Goal: Task Accomplishment & Management: Use online tool/utility

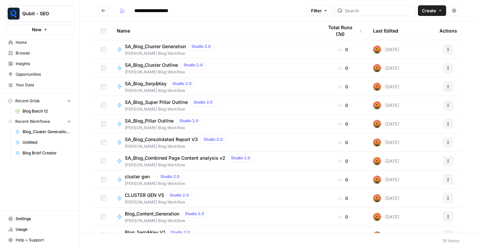
click at [39, 111] on span "Blog Batch 12" at bounding box center [47, 111] width 48 height 6
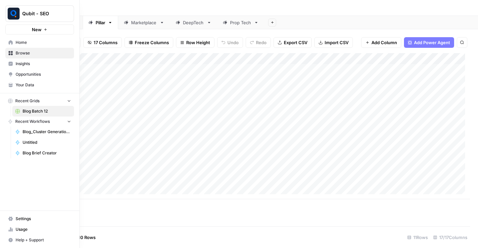
click at [13, 45] on link "Home" at bounding box center [39, 42] width 69 height 11
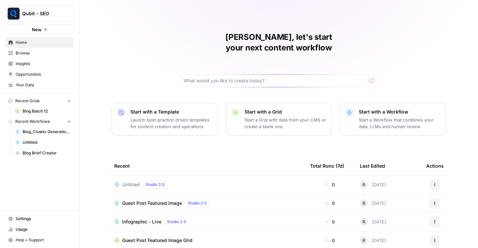
click at [30, 56] on span "Browse" at bounding box center [43, 53] width 55 height 6
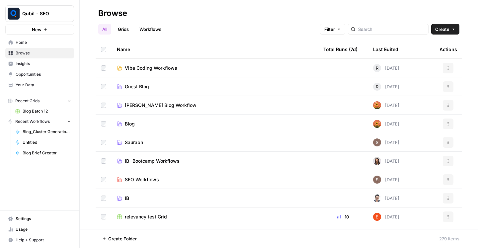
click at [65, 101] on button "Recent Grids" at bounding box center [39, 101] width 69 height 10
click at [41, 120] on span "Recent Workflows" at bounding box center [32, 121] width 35 height 6
click at [127, 33] on link "Grids" at bounding box center [123, 29] width 19 height 11
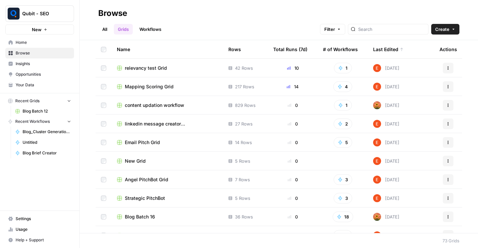
click at [127, 33] on link "Grids" at bounding box center [123, 29] width 19 height 11
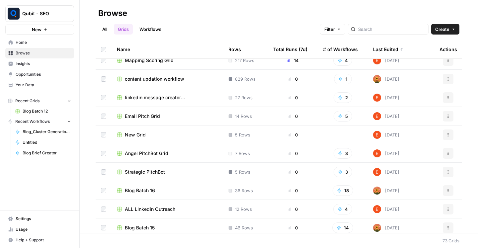
scroll to position [27, 0]
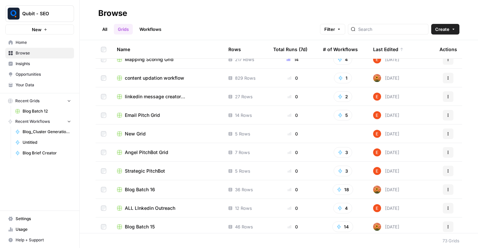
click at [158, 78] on span "content updation workflow" at bounding box center [154, 78] width 59 height 7
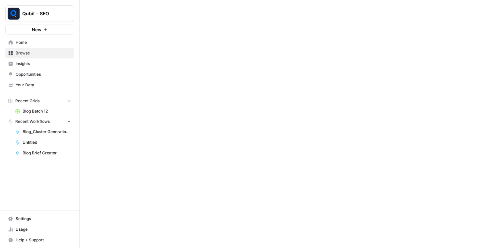
click at [158, 78] on div at bounding box center [279, 124] width 398 height 248
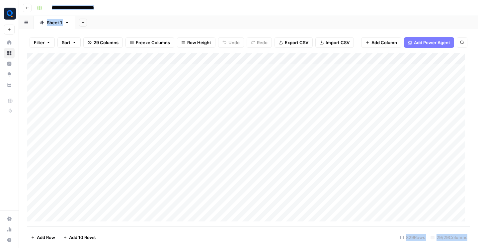
click at [82, 22] on icon "button" at bounding box center [83, 22] width 2 height 2
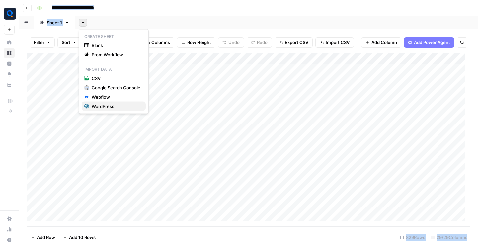
click at [114, 107] on div "WordPress" at bounding box center [116, 106] width 49 height 7
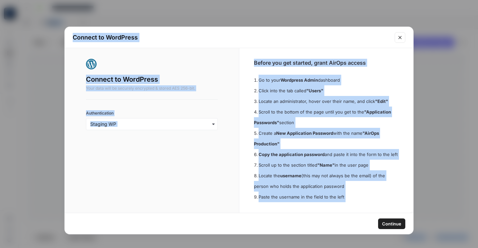
click at [179, 163] on div "Connect to WordPress Your data will be securely encrypted & stored AES 256-bit.…" at bounding box center [152, 130] width 174 height 165
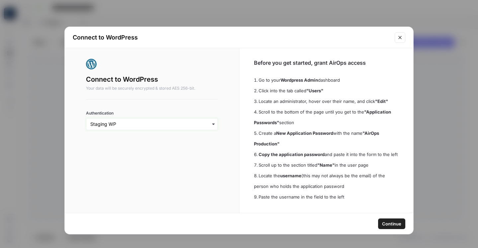
click at [183, 123] on input "Authentication" at bounding box center [151, 124] width 123 height 7
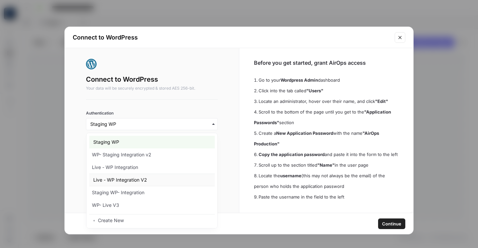
click at [164, 180] on div "Live - WP Integration V2" at bounding box center [152, 180] width 126 height 13
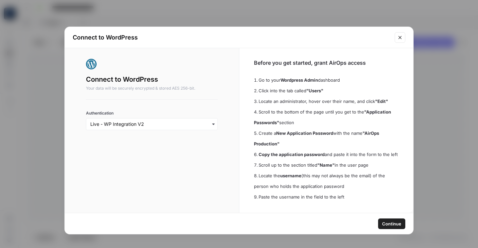
click at [395, 224] on span "Continue" at bounding box center [391, 223] width 19 height 7
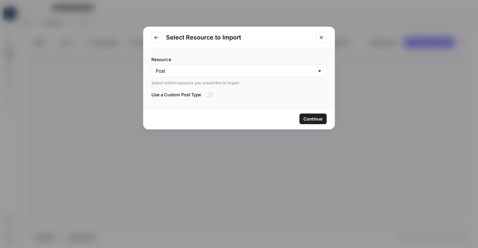
click at [319, 118] on span "Continue" at bounding box center [312, 118] width 19 height 7
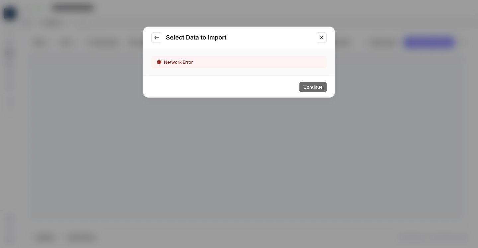
click at [157, 38] on icon "Go to previous step" at bounding box center [156, 37] width 5 height 5
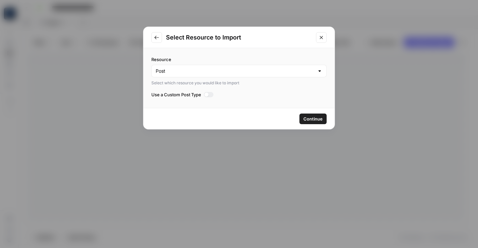
click at [210, 96] on div at bounding box center [209, 94] width 10 height 5
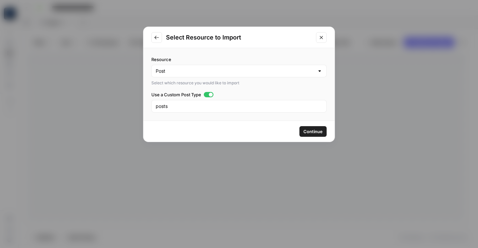
click at [311, 131] on span "Continue" at bounding box center [312, 131] width 19 height 7
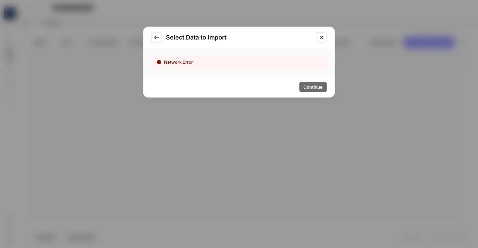
click at [154, 40] on button "Go to previous step" at bounding box center [156, 37] width 11 height 11
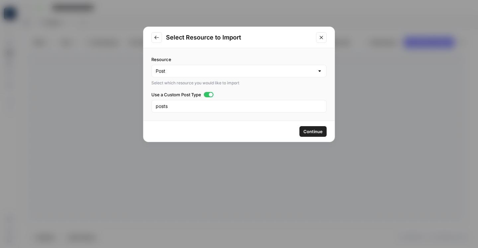
click at [154, 40] on button "Go to previous step" at bounding box center [156, 37] width 11 height 11
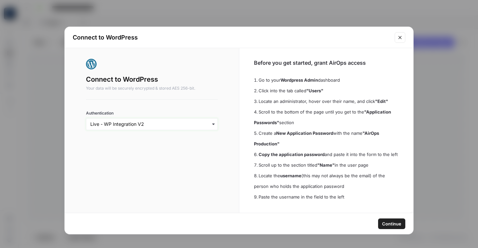
click at [166, 126] on input "Authentication" at bounding box center [151, 124] width 123 height 7
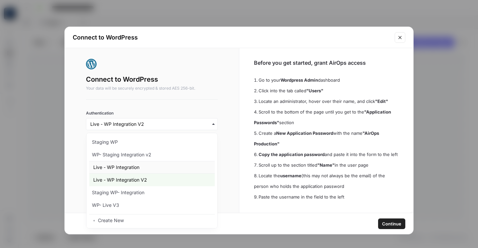
click at [162, 167] on div "Live - WP Integration" at bounding box center [152, 167] width 126 height 13
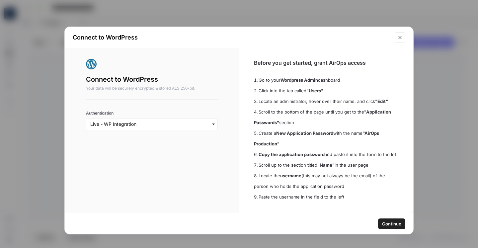
click at [187, 127] on div "button" at bounding box center [152, 124] width 132 height 12
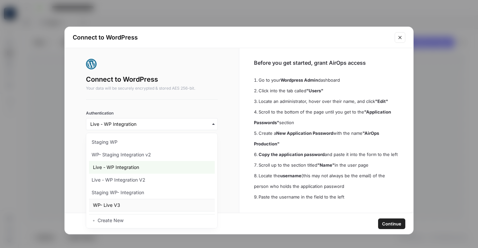
click at [171, 203] on div "WP- Live V3" at bounding box center [152, 205] width 126 height 13
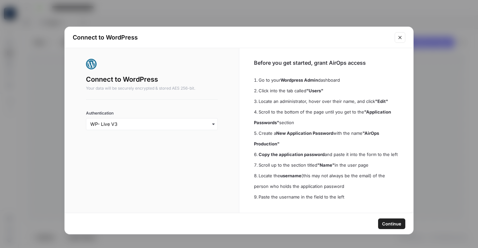
click at [392, 221] on span "Continue" at bounding box center [391, 223] width 19 height 7
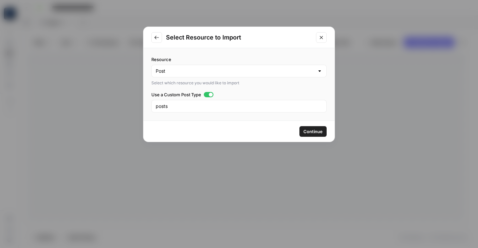
click at [205, 95] on div at bounding box center [209, 94] width 10 height 5
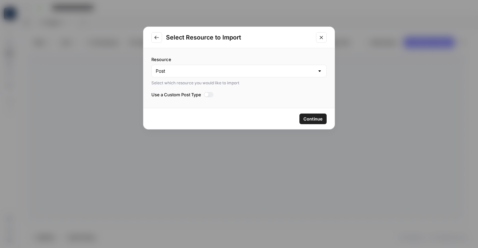
click at [311, 119] on span "Continue" at bounding box center [312, 118] width 19 height 7
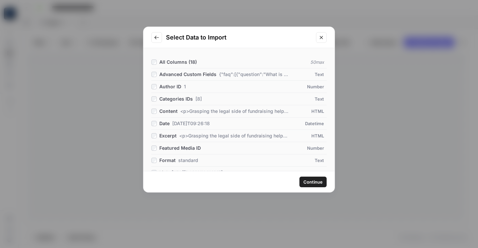
click at [318, 185] on button "Continue" at bounding box center [312, 182] width 27 height 11
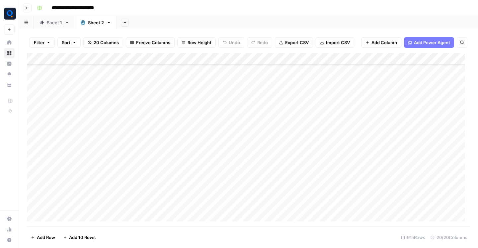
scroll to position [9634, 0]
click at [284, 46] on button "Export CSV" at bounding box center [294, 42] width 38 height 11
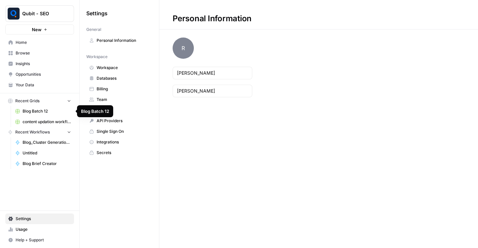
click at [36, 119] on span "content updation workflow" at bounding box center [47, 122] width 48 height 6
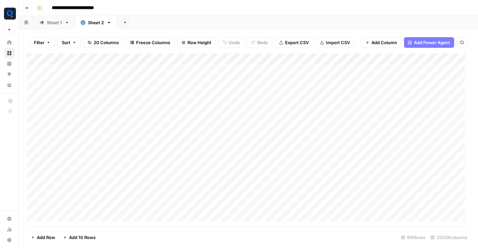
click at [58, 24] on div "Sheet 1" at bounding box center [54, 22] width 15 height 7
click at [262, 56] on div "Add Column" at bounding box center [248, 139] width 443 height 173
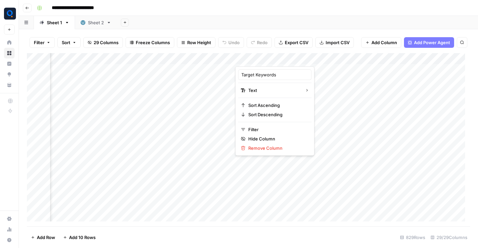
click at [262, 56] on div at bounding box center [265, 59] width 60 height 13
click at [264, 76] on input "Target Keywords" at bounding box center [274, 74] width 67 height 7
